Goal: Transaction & Acquisition: Subscribe to service/newsletter

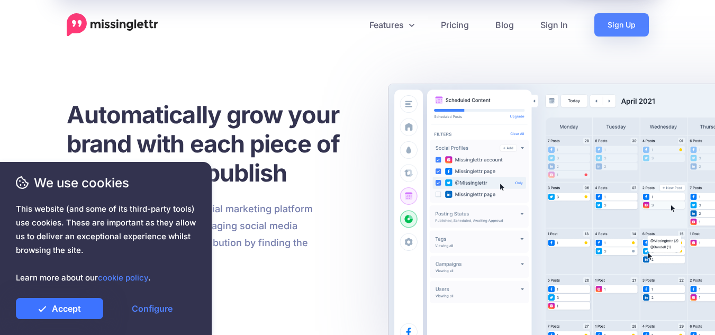
click at [62, 307] on link "Accept" at bounding box center [59, 308] width 87 height 21
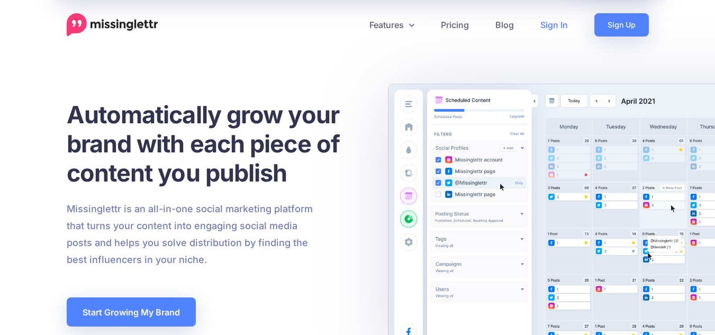
click at [546, 29] on link "Sign In" at bounding box center [554, 24] width 54 height 23
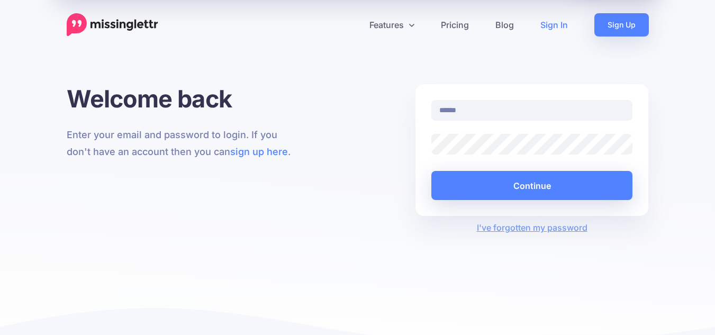
type input "**********"
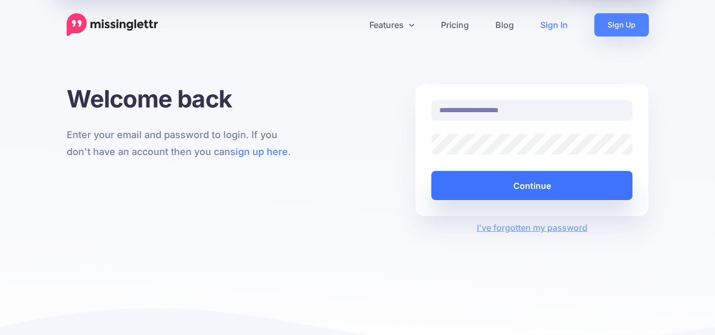
click at [503, 181] on button "Continue" at bounding box center [532, 185] width 202 height 29
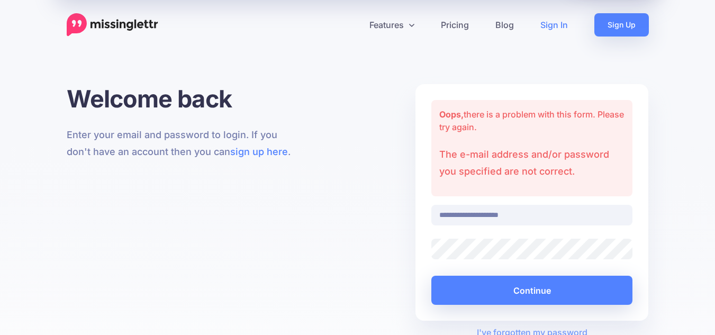
click at [507, 214] on input "**********" at bounding box center [532, 215] width 202 height 21
type input "**********"
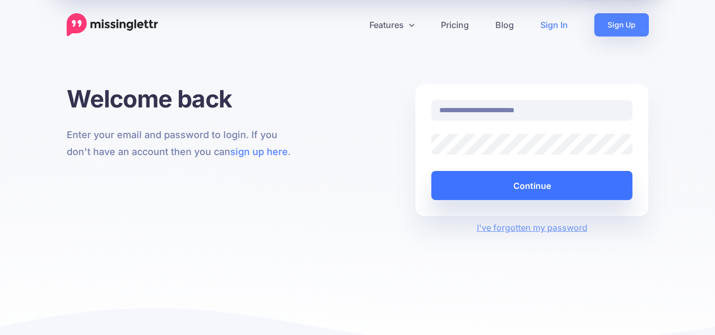
click at [531, 195] on button "Continue" at bounding box center [532, 185] width 202 height 29
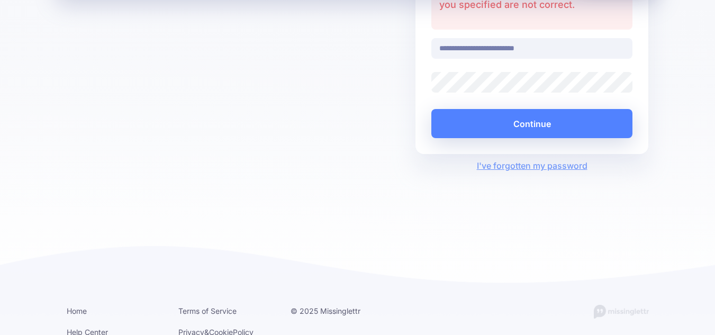
scroll to position [167, 0]
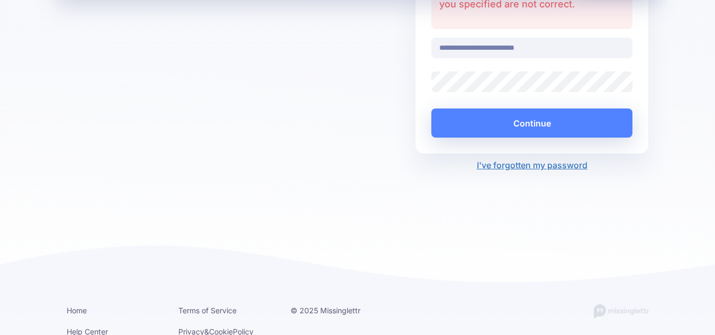
click at [558, 163] on link "I've forgotten my password" at bounding box center [532, 165] width 111 height 11
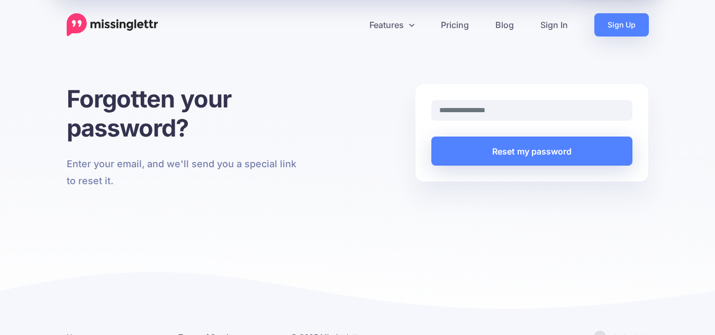
click at [497, 116] on input "text" at bounding box center [532, 110] width 202 height 21
type input "**********"
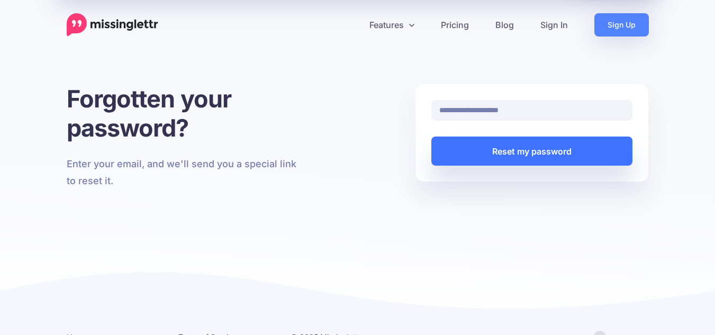
click at [499, 141] on button "Reset my password" at bounding box center [532, 150] width 202 height 29
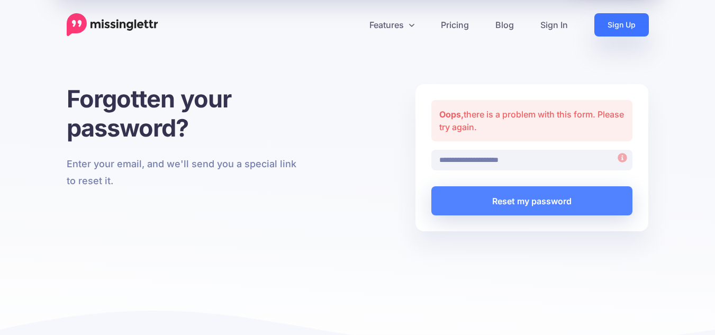
click at [616, 26] on link "Sign Up" at bounding box center [621, 24] width 54 height 23
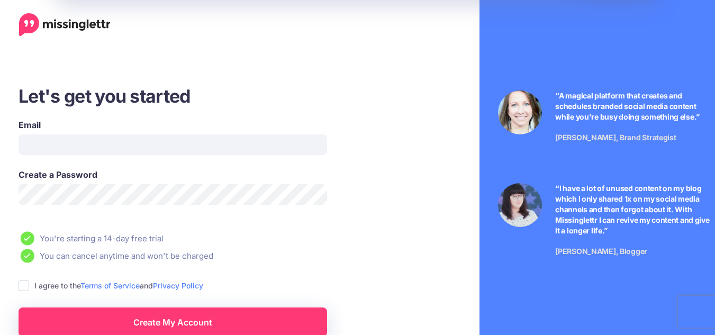
click at [280, 133] on div "Email" at bounding box center [173, 136] width 308 height 36
click at [259, 146] on input "Email" at bounding box center [173, 144] width 308 height 21
type input "**********"
click at [33, 284] on div "I agree to the Terms of Service and Privacy Policy" at bounding box center [205, 285] width 373 height 12
click at [30, 285] on div "I agree to the Terms of Service and Privacy Policy" at bounding box center [205, 285] width 373 height 12
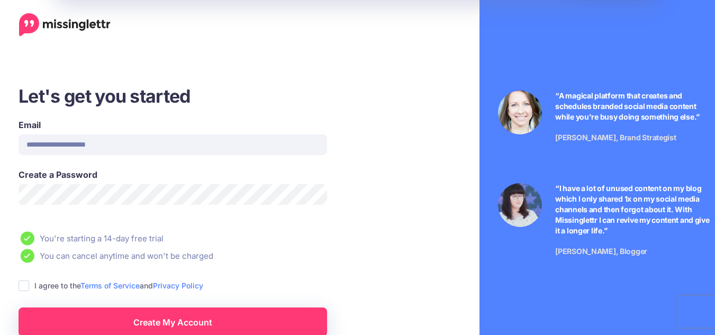
click at [26, 285] on ins at bounding box center [24, 285] width 11 height 11
click at [92, 325] on link "Create My Account" at bounding box center [173, 321] width 308 height 29
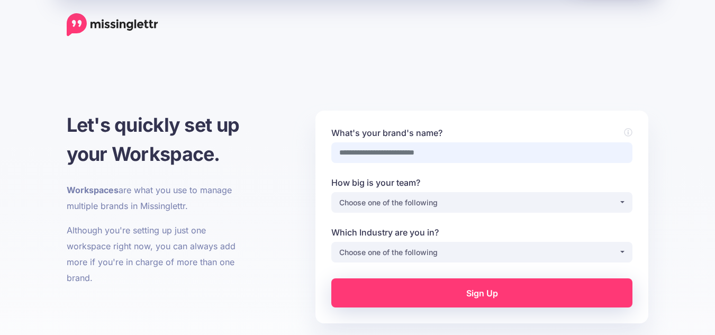
click at [495, 152] on input "What's your brand's name?" at bounding box center [481, 152] width 301 height 21
type input "*"
type input "**********"
click at [426, 212] on button "Choose one of the following" at bounding box center [481, 202] width 301 height 21
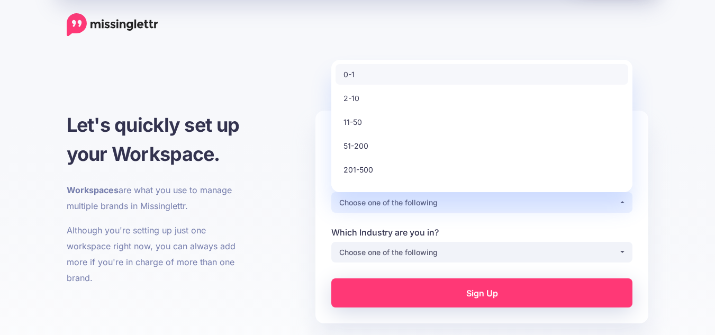
click at [414, 78] on link "0-1" at bounding box center [481, 74] width 293 height 21
select select "*"
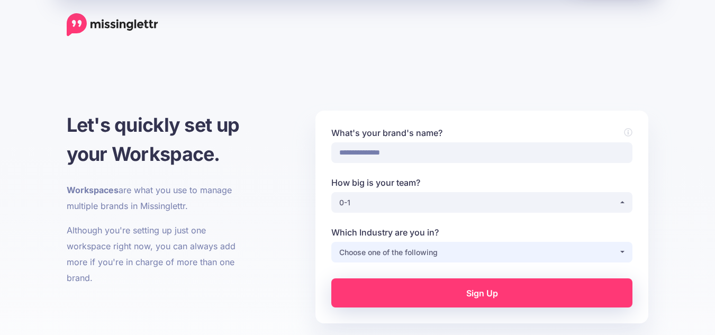
click at [397, 244] on button "Choose one of the following" at bounding box center [481, 252] width 301 height 21
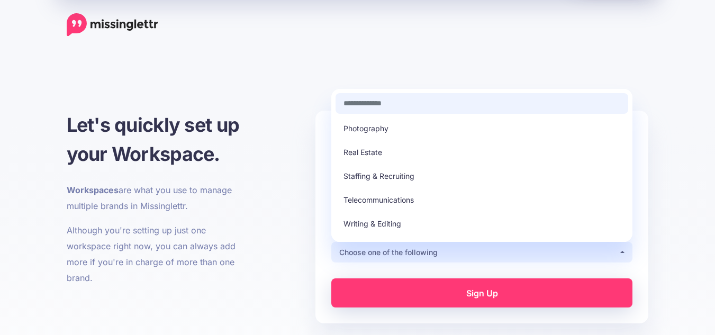
scroll to position [302, 0]
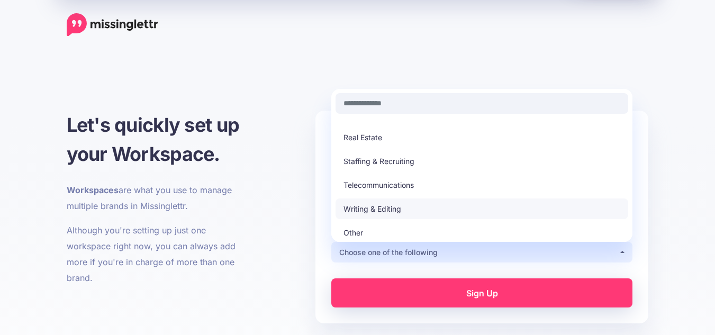
click at [396, 211] on span "Writing & Editing" at bounding box center [372, 209] width 58 height 13
select select "**********"
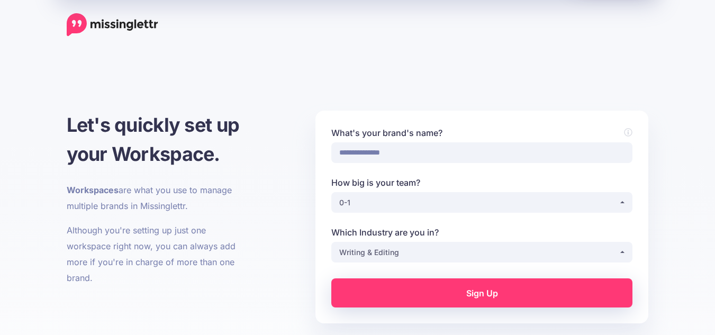
click at [400, 294] on link "Sign Up" at bounding box center [481, 292] width 301 height 29
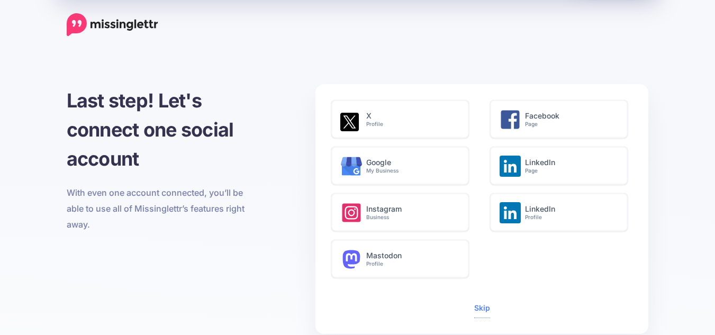
click at [478, 302] on span "Skip" at bounding box center [482, 308] width 16 height 19
click at [485, 307] on link "Skip" at bounding box center [482, 307] width 16 height 9
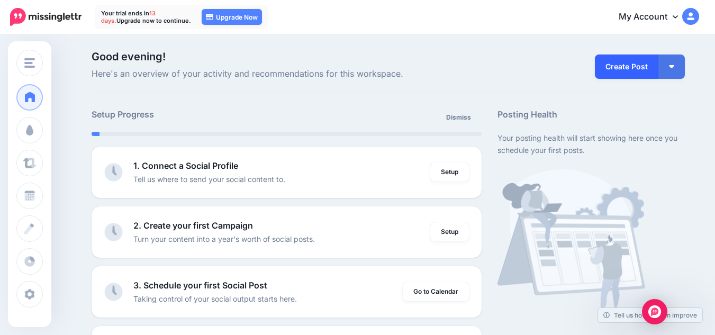
click at [626, 69] on link "Create Post" at bounding box center [626, 66] width 63 height 24
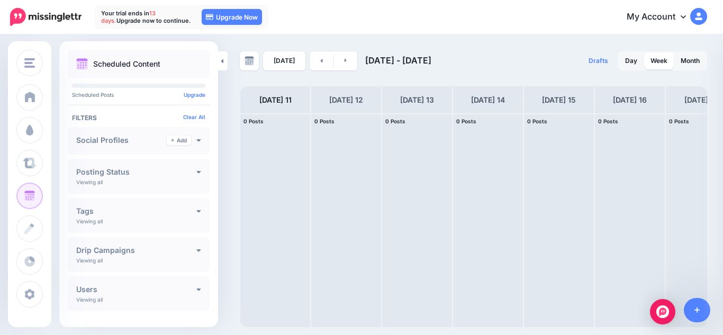
click at [187, 140] on div "Social Profiles Add" at bounding box center [138, 140] width 125 height 10
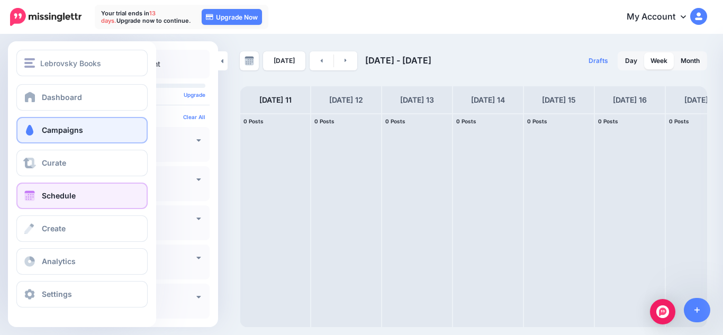
click at [41, 121] on link "Campaigns" at bounding box center [81, 130] width 131 height 26
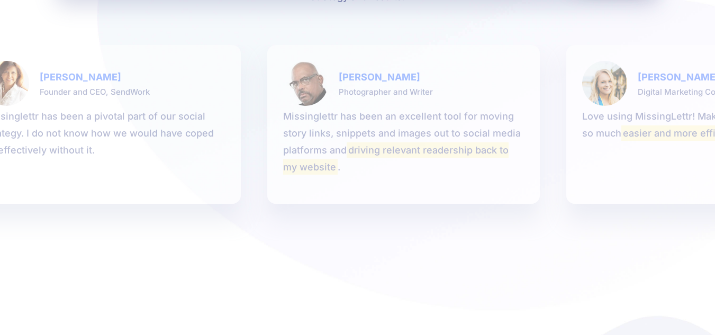
scroll to position [2019, 0]
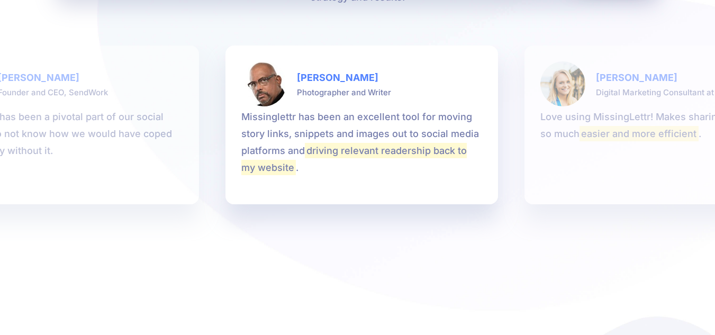
click at [597, 189] on li "[PERSON_NAME] Digital Marketing Consultant at Google Love using MissingLettr! M…" at bounding box center [660, 124] width 272 height 159
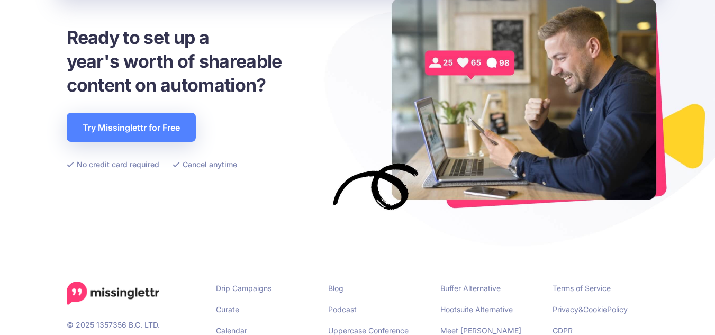
scroll to position [2485, 0]
